Goal: Task Accomplishment & Management: Use online tool/utility

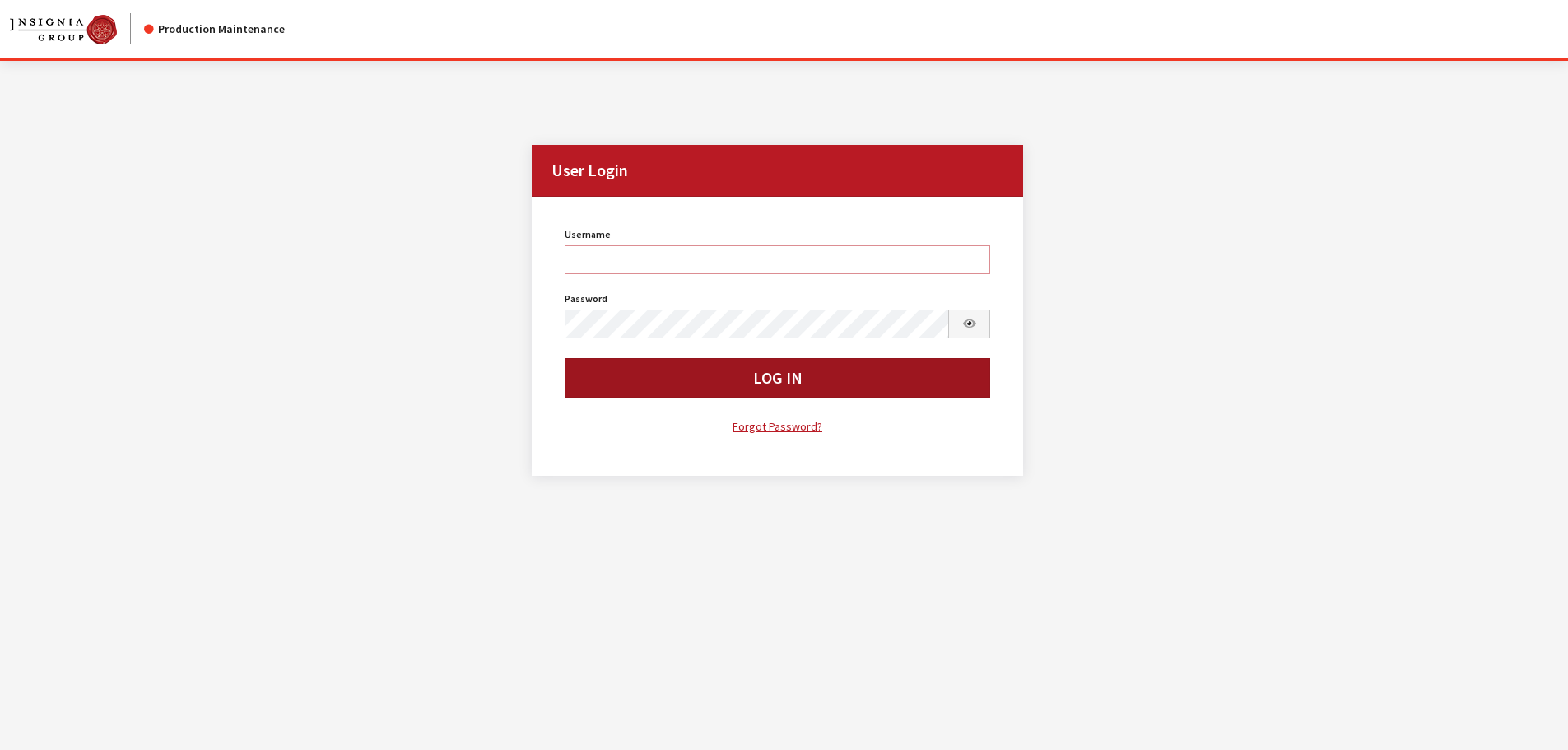
type input "cdorton"
click at [688, 393] on button "Log In" at bounding box center [778, 377] width 426 height 39
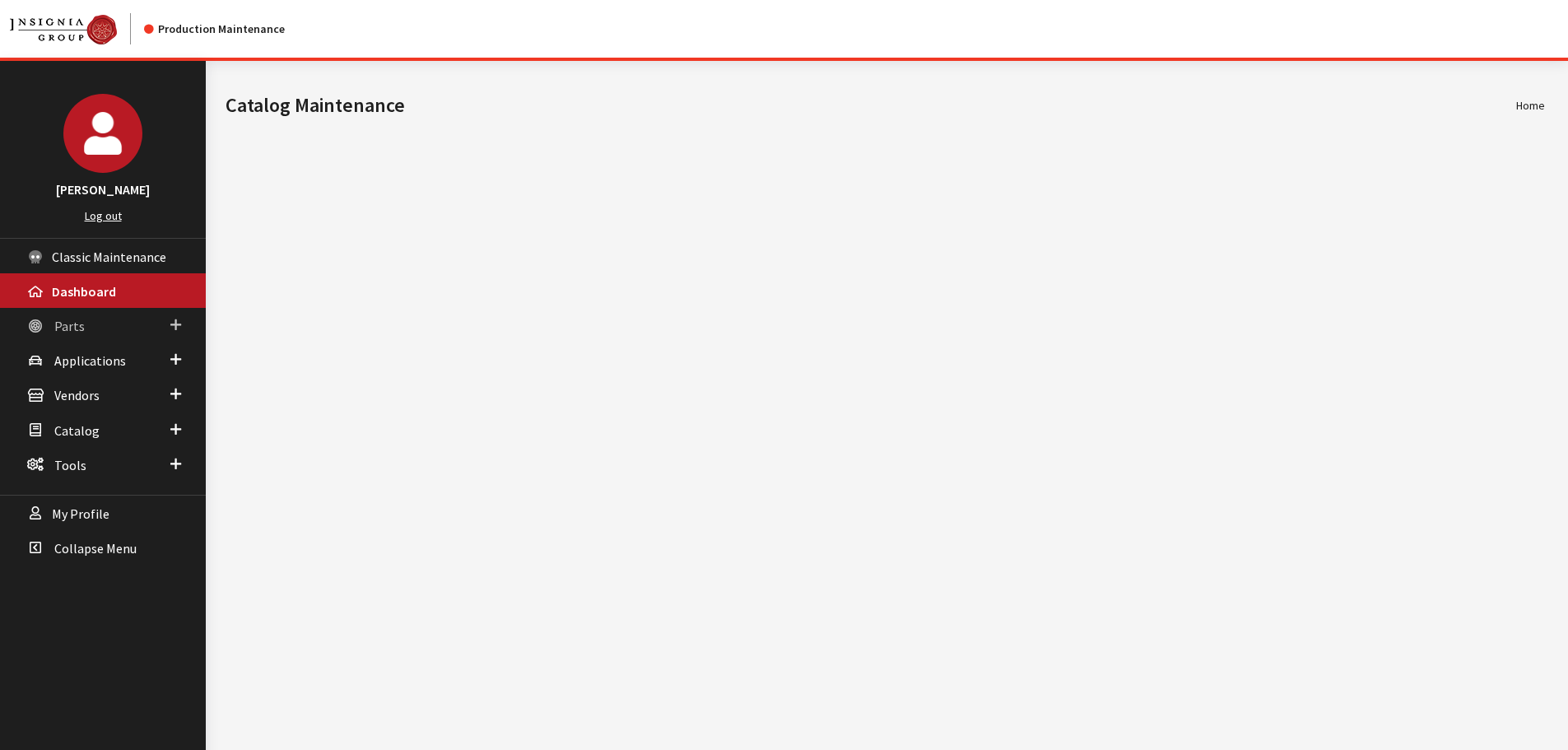
click at [62, 327] on span "Parts" at bounding box center [69, 325] width 30 height 17
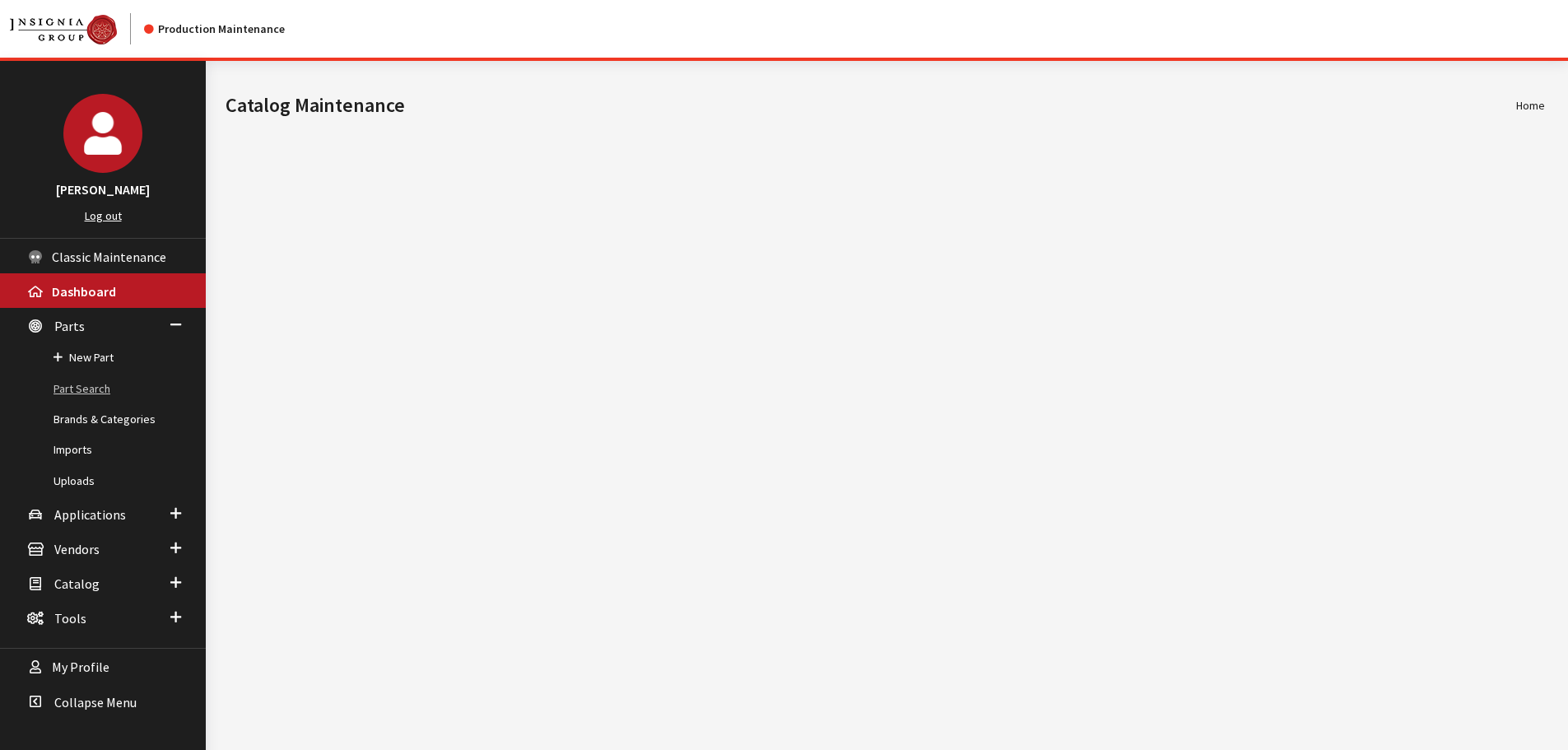
click at [82, 388] on link "Part Search" at bounding box center [102, 388] width 205 height 30
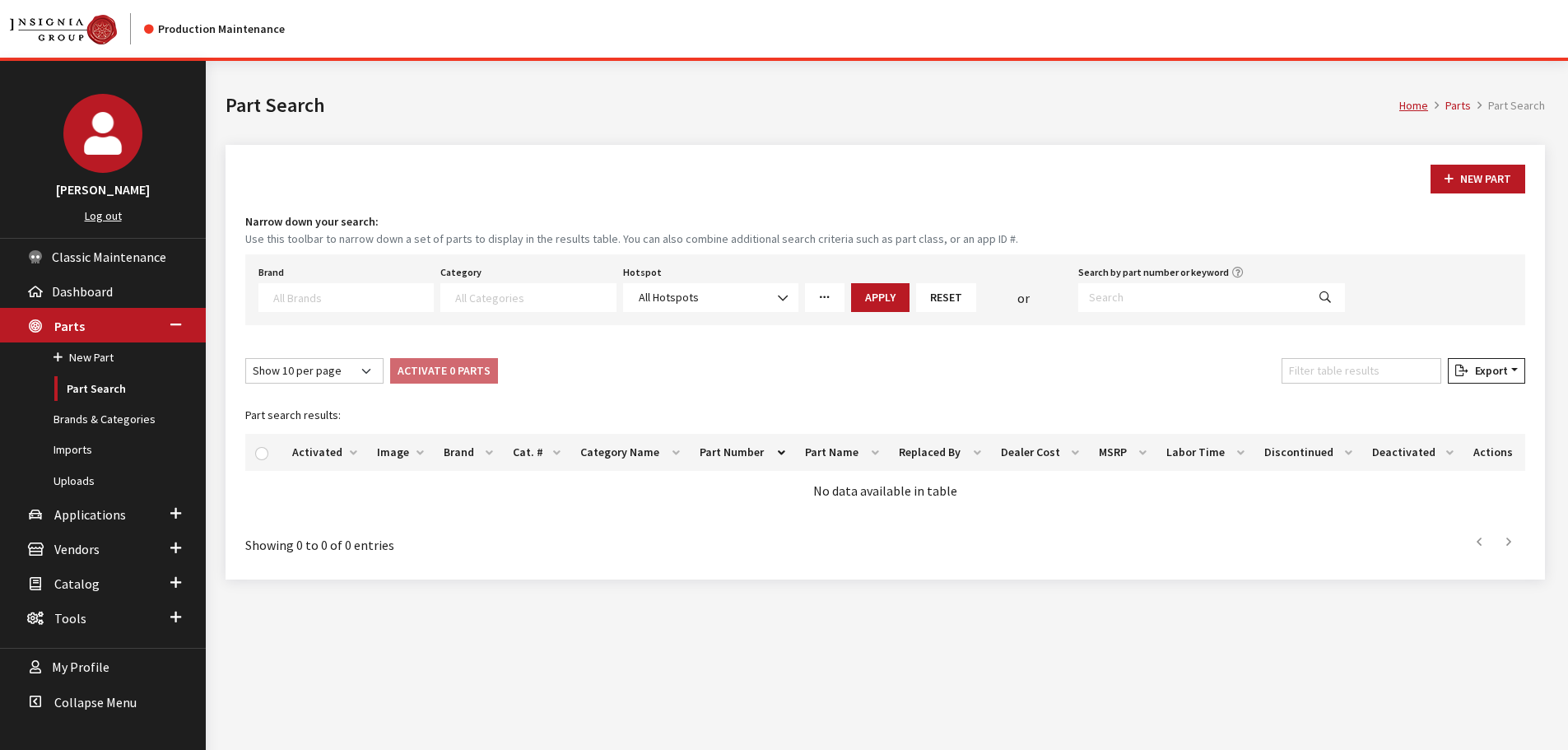
select select
click at [1169, 301] on input "Search by part number or keyword" at bounding box center [1192, 297] width 228 height 29
paste input "80907IM"
type input "80907IM"
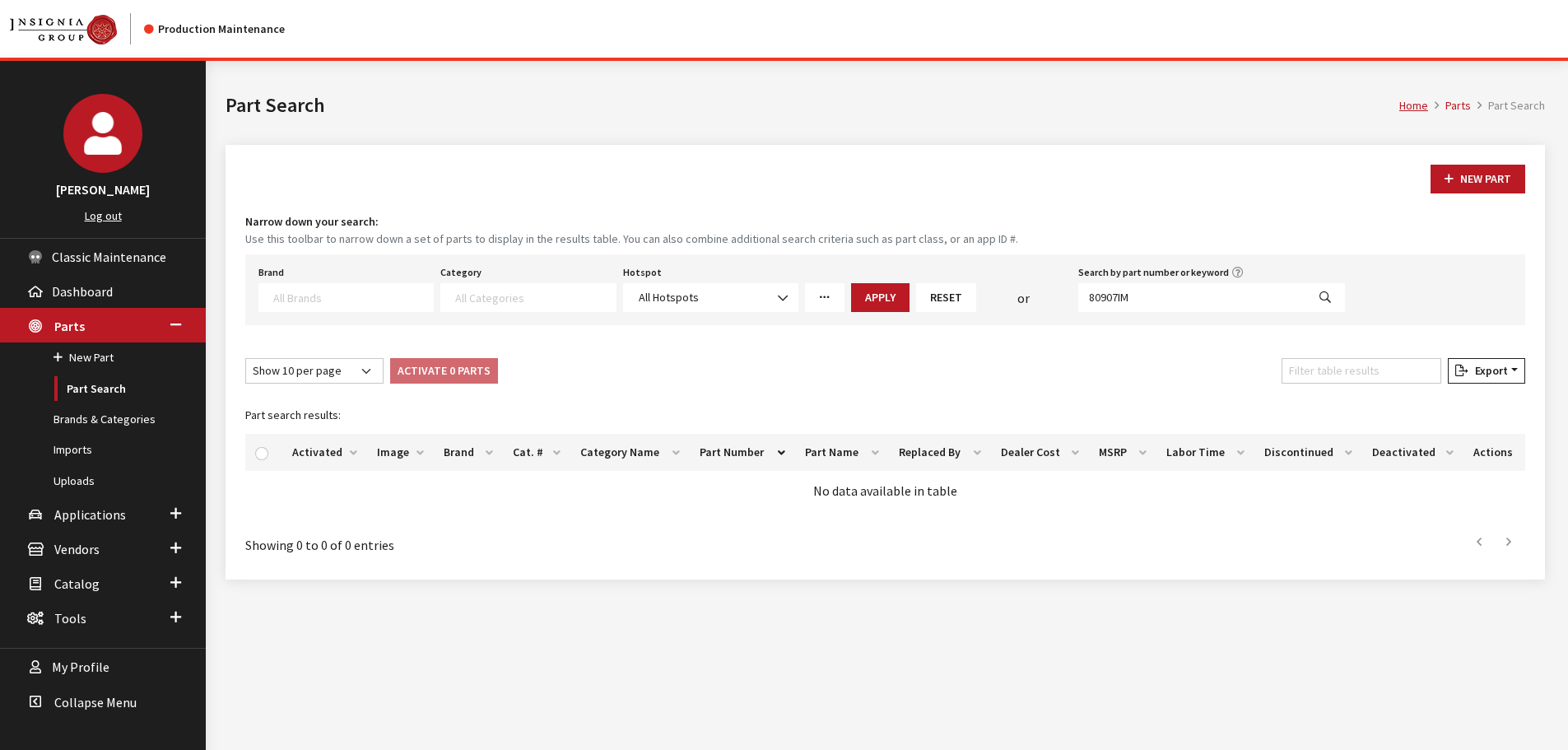
select select
click at [69, 469] on link "Uploads" at bounding box center [102, 481] width 205 height 30
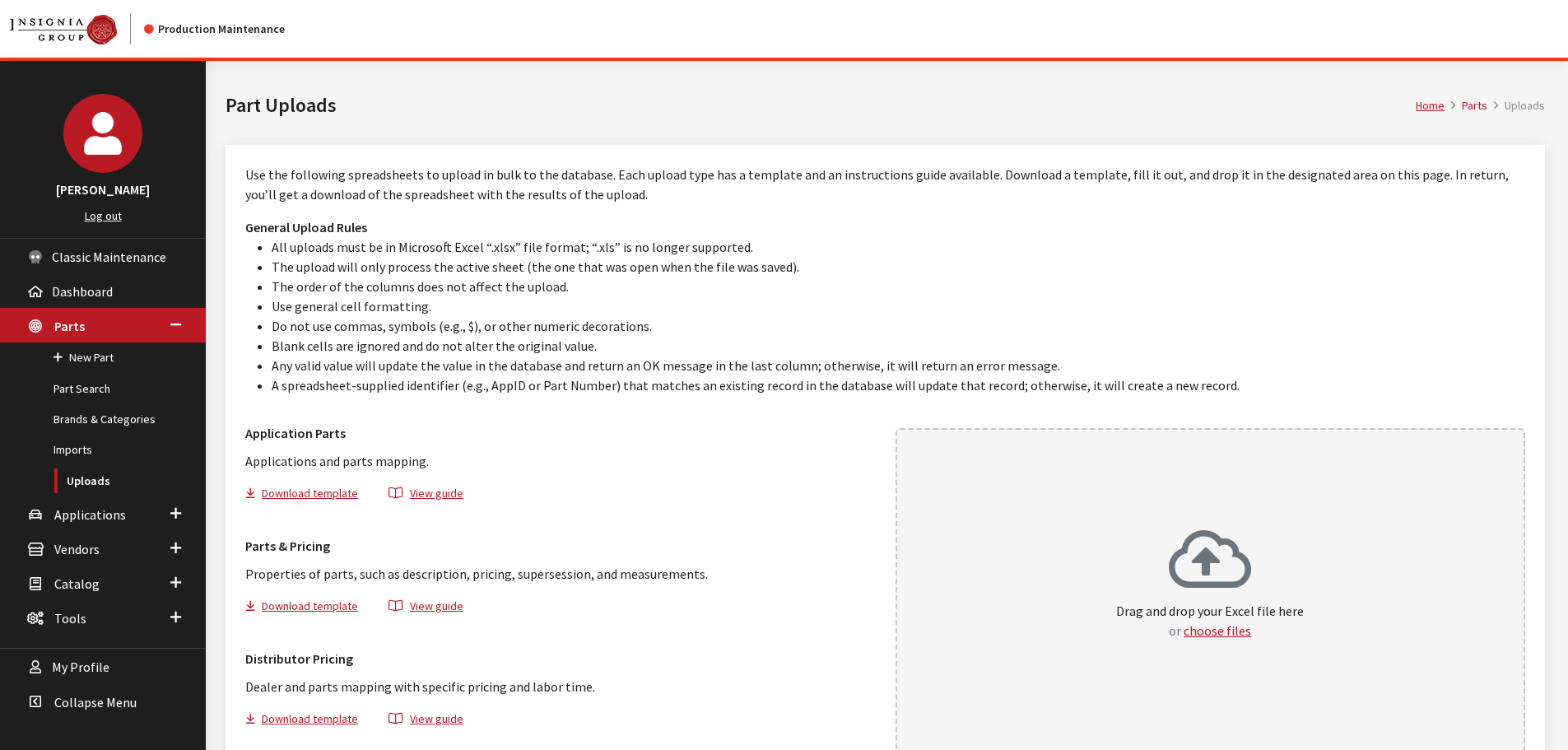
click at [1019, 478] on div "Drag and drop your Excel file here or choose files" at bounding box center [1210, 591] width 631 height 325
